Goal: Navigation & Orientation: Find specific page/section

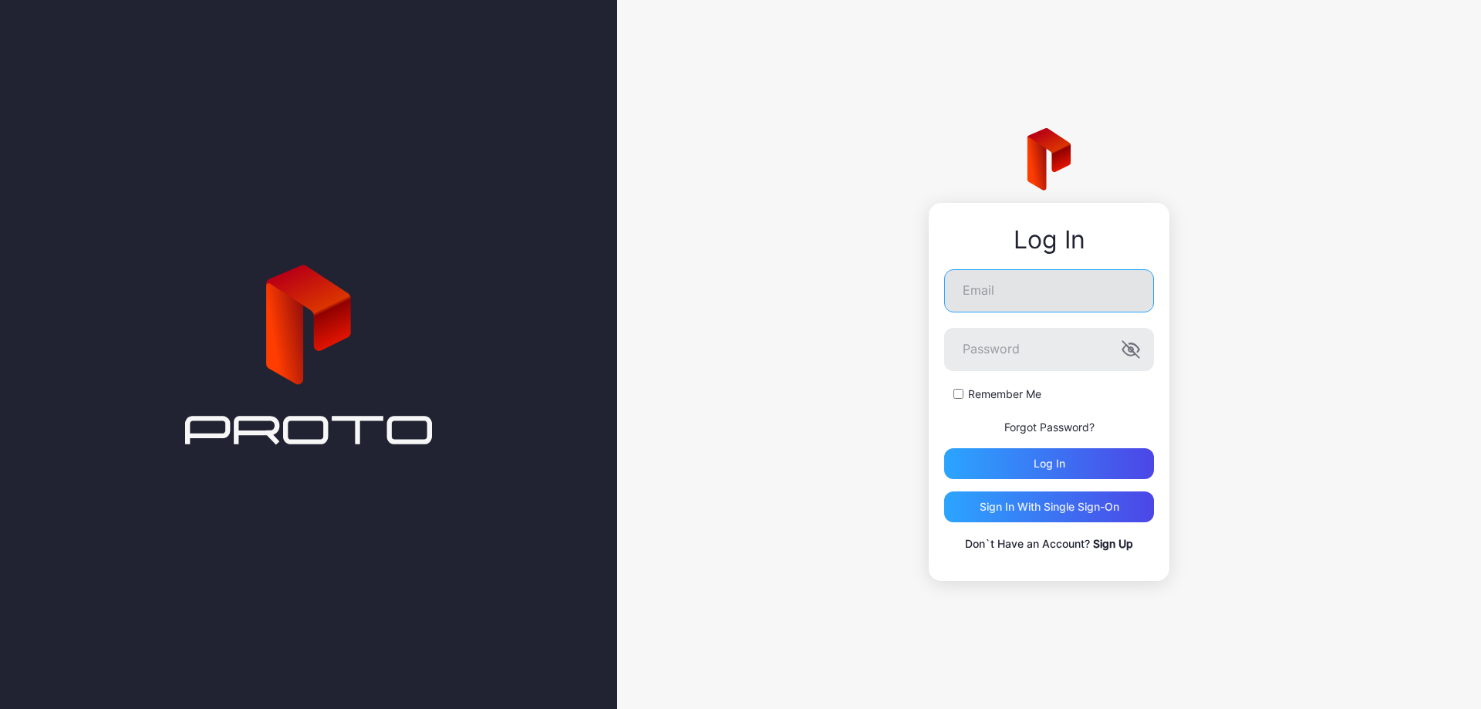
click at [1025, 292] on input "Email" at bounding box center [1049, 290] width 210 height 43
type input "**********"
click at [944, 448] on button "Log in" at bounding box center [1049, 463] width 210 height 31
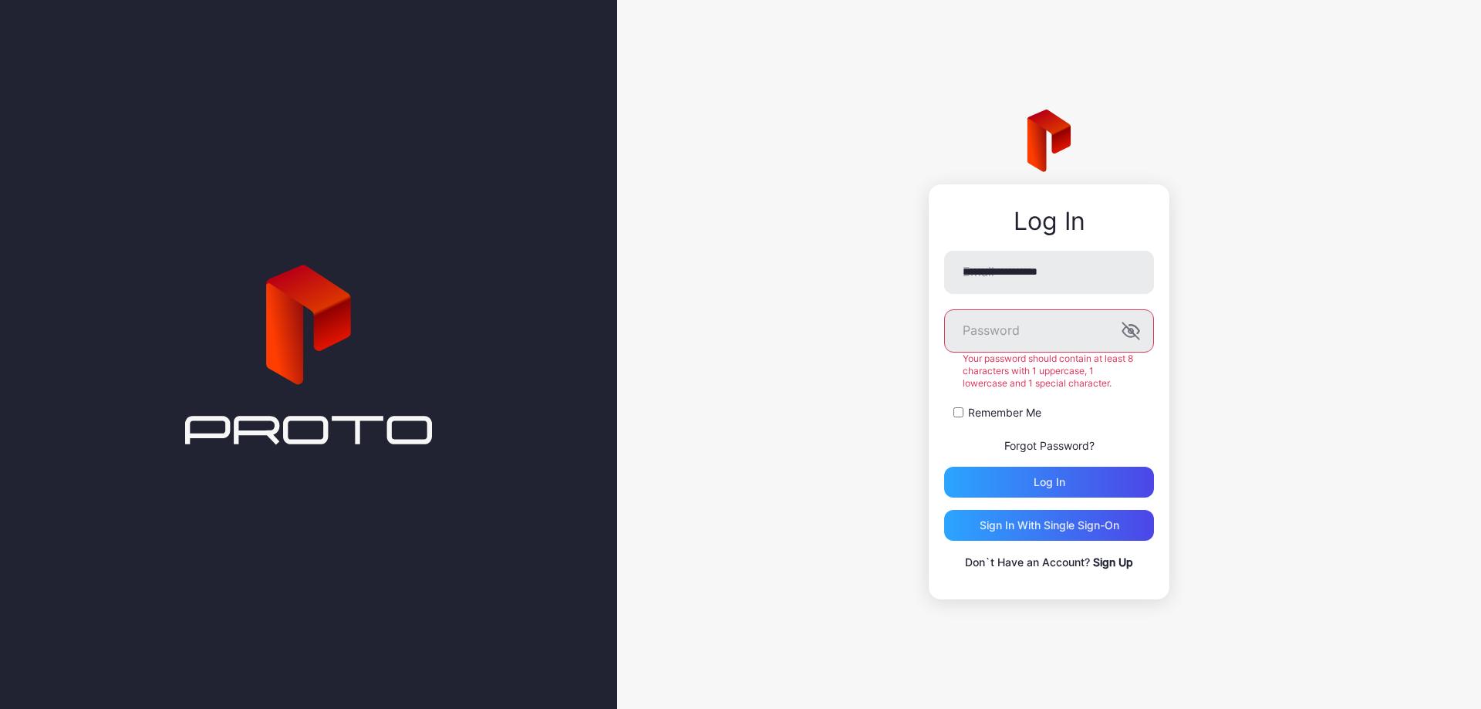
click at [944, 467] on button "Log in" at bounding box center [1049, 482] width 210 height 31
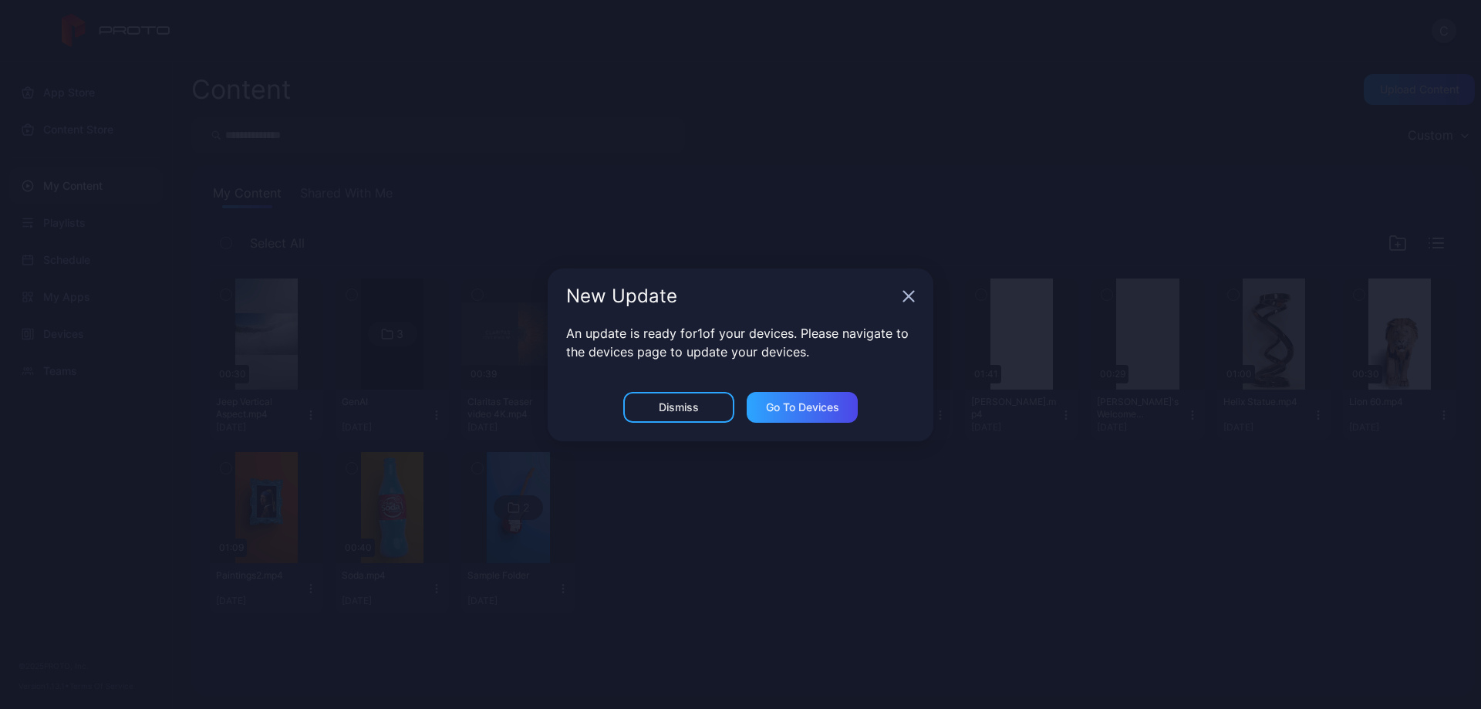
click at [907, 298] on icon "button" at bounding box center [909, 296] width 10 height 10
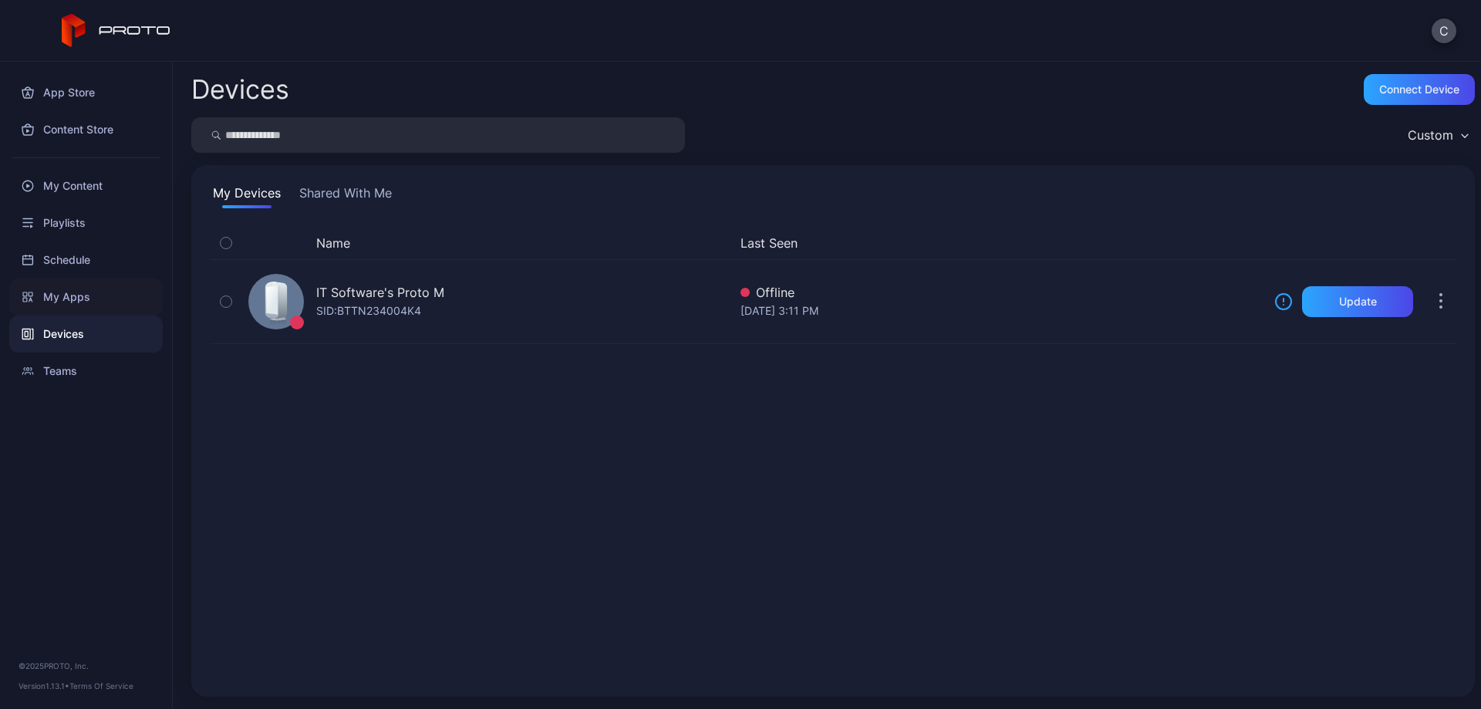
click at [72, 294] on div "My Apps" at bounding box center [85, 296] width 153 height 37
